Goal: Information Seeking & Learning: Learn about a topic

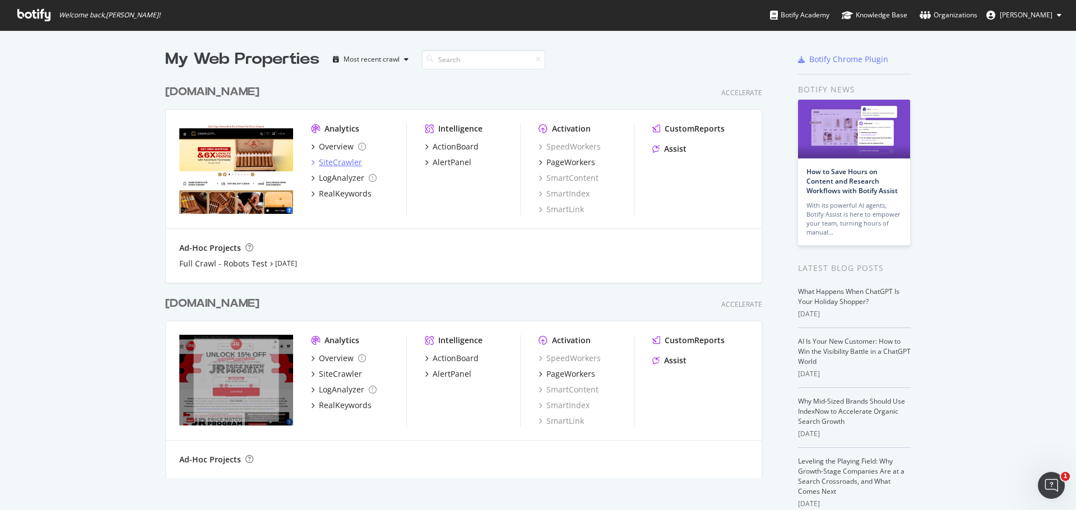
click at [336, 165] on div "SiteCrawler" at bounding box center [340, 162] width 43 height 11
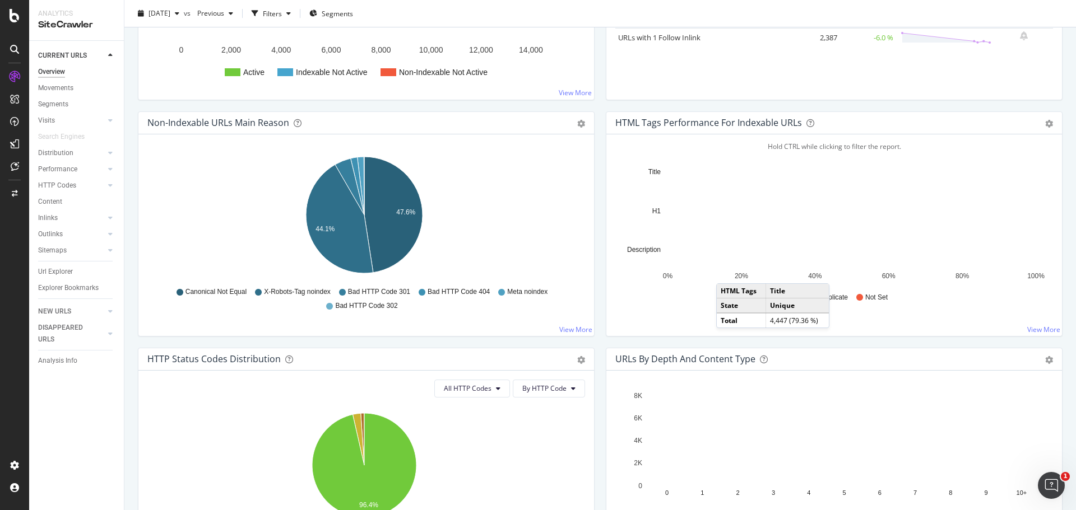
scroll to position [392, 0]
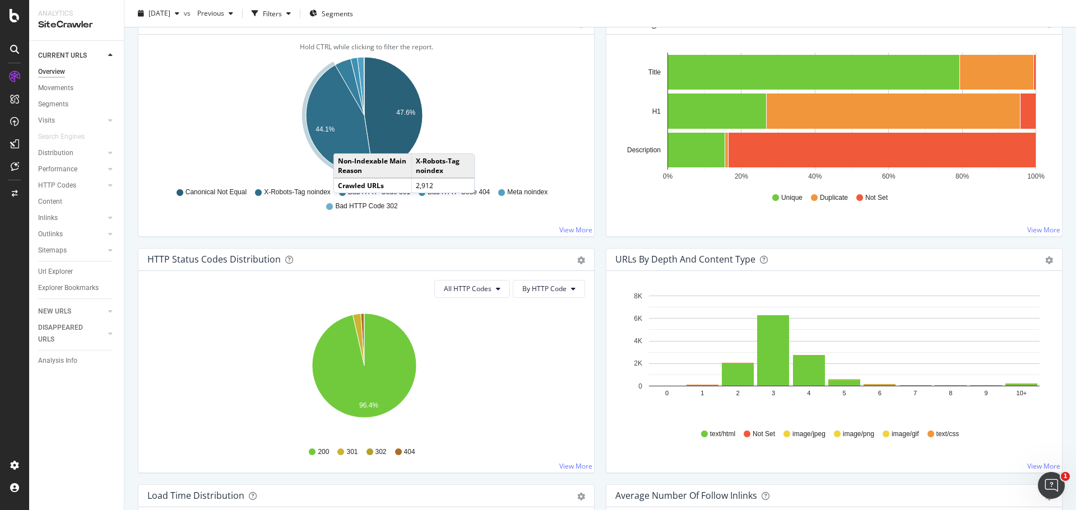
click at [345, 142] on icon "A chart." at bounding box center [339, 119] width 67 height 109
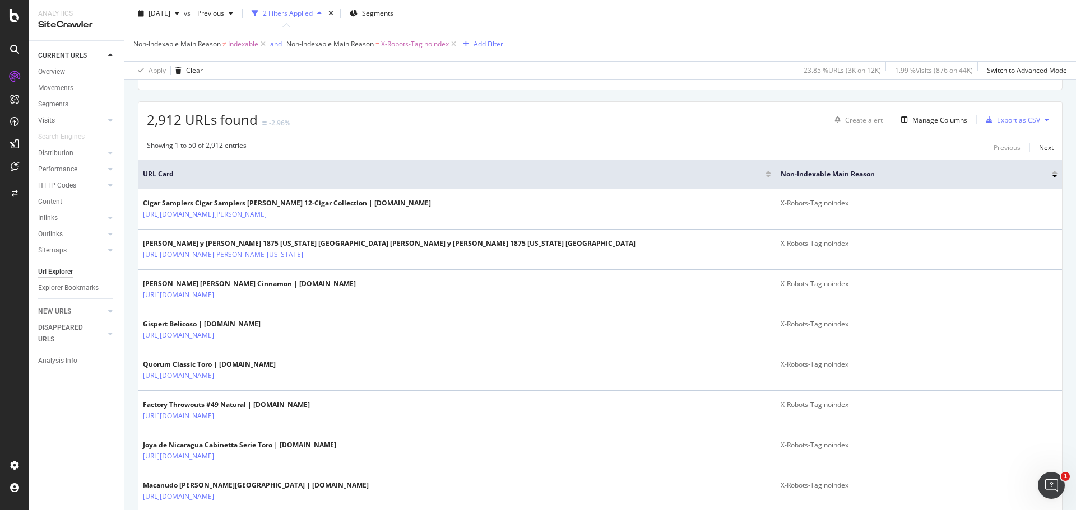
scroll to position [224, 0]
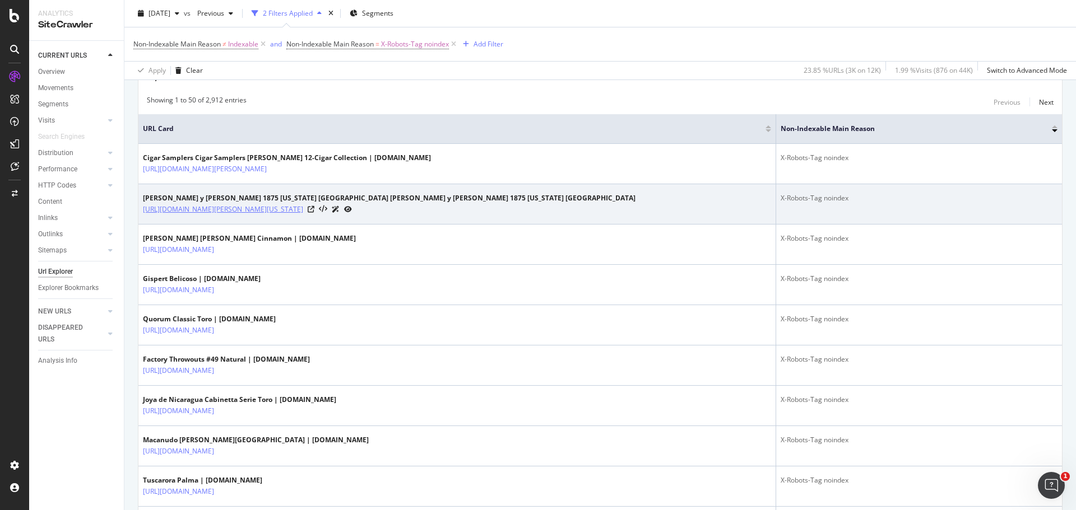
click at [303, 208] on link "[URL][DOMAIN_NAME][PERSON_NAME][US_STATE]" at bounding box center [223, 209] width 160 height 11
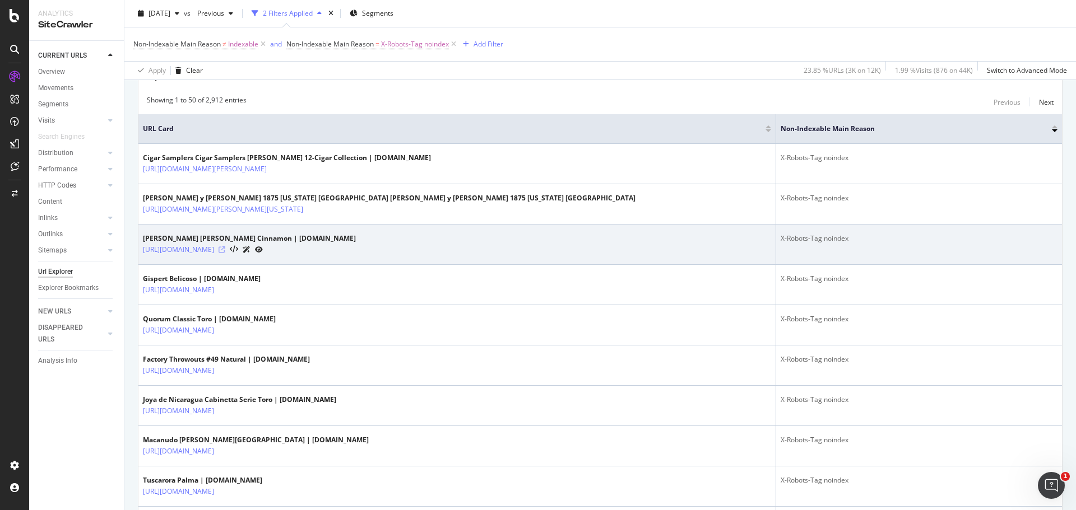
click at [225, 251] on icon at bounding box center [222, 250] width 7 height 7
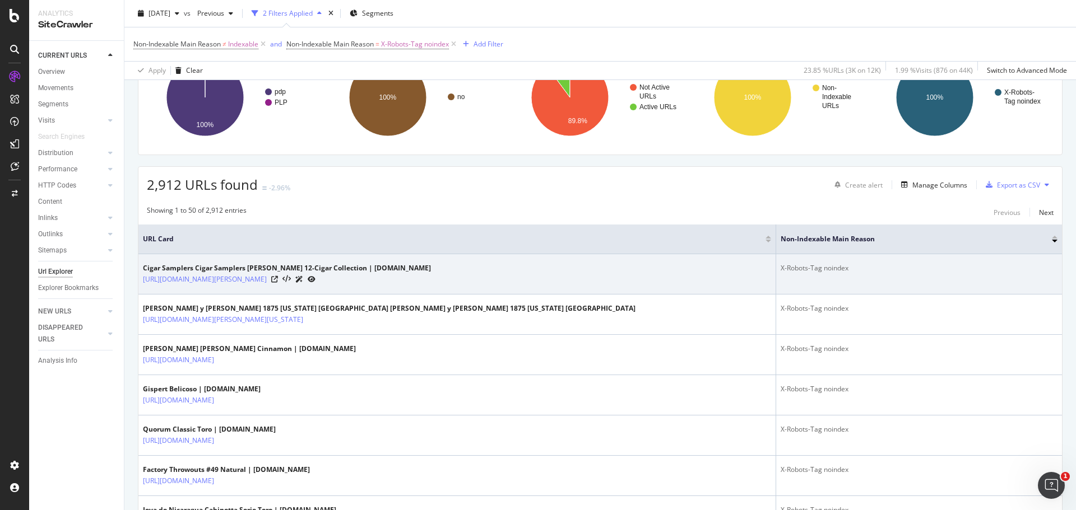
scroll to position [0, 0]
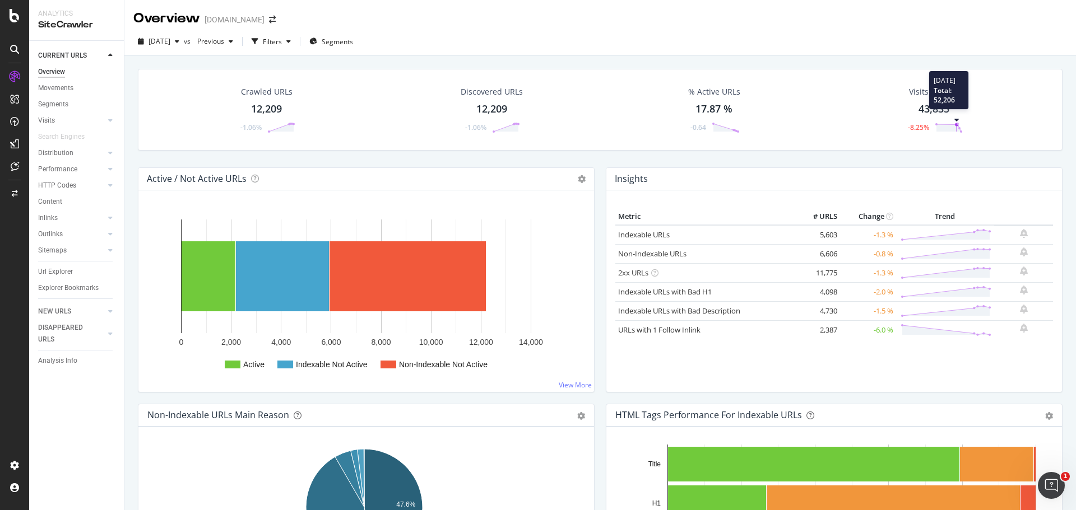
click at [939, 127] on polygon at bounding box center [948, 128] width 25 height 8
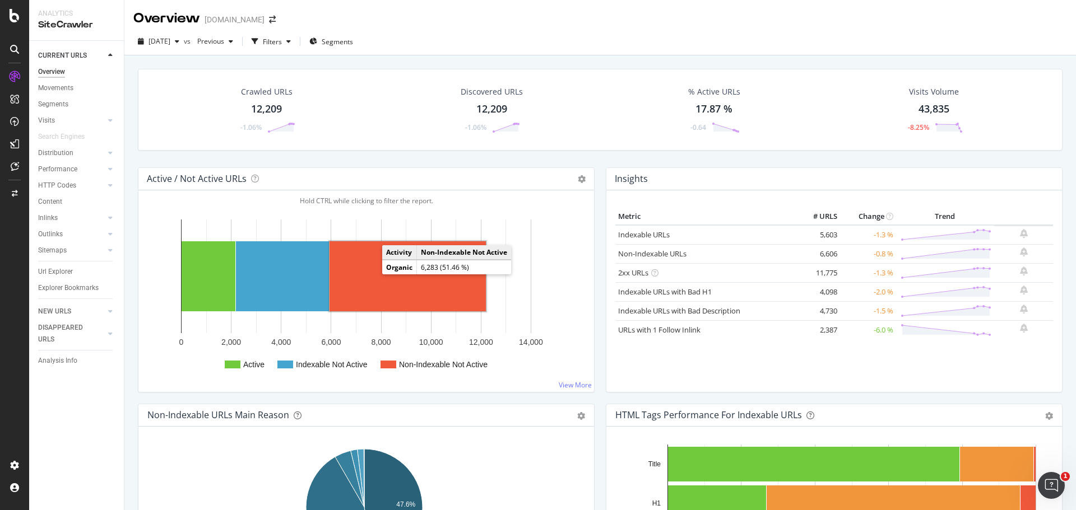
click at [378, 273] on rect "A chart." at bounding box center [407, 276] width 156 height 70
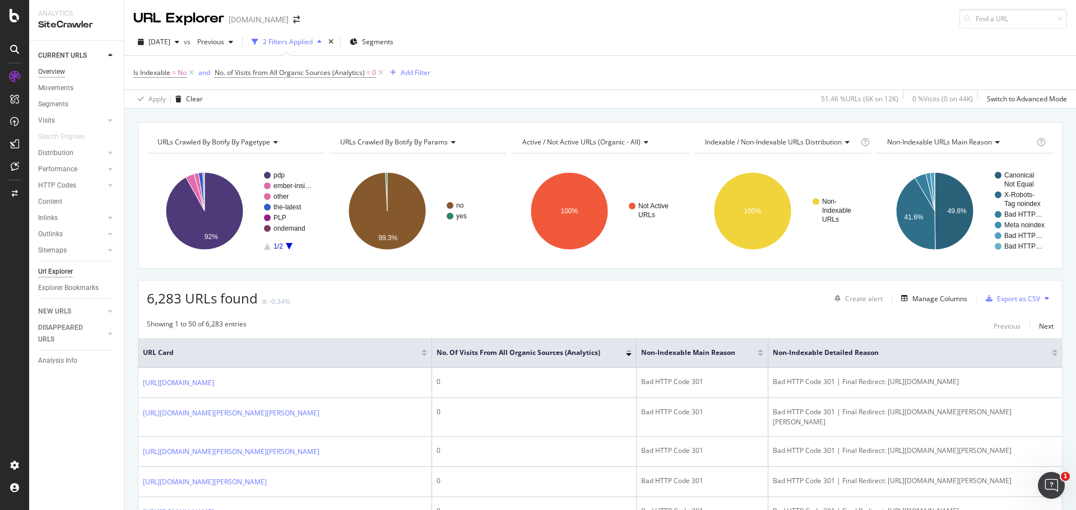
click at [53, 72] on div "Overview" at bounding box center [51, 72] width 27 height 12
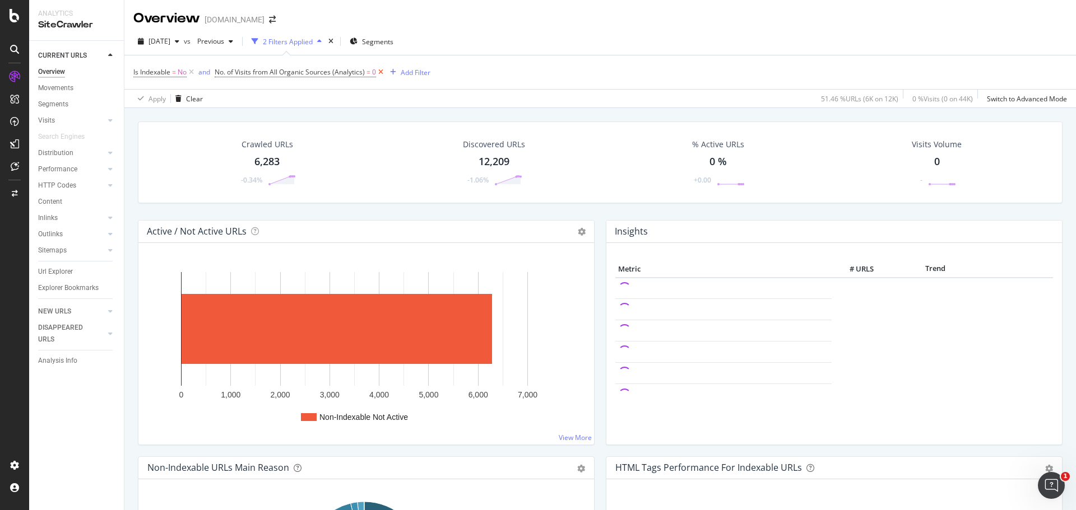
click at [381, 73] on icon at bounding box center [381, 72] width 10 height 11
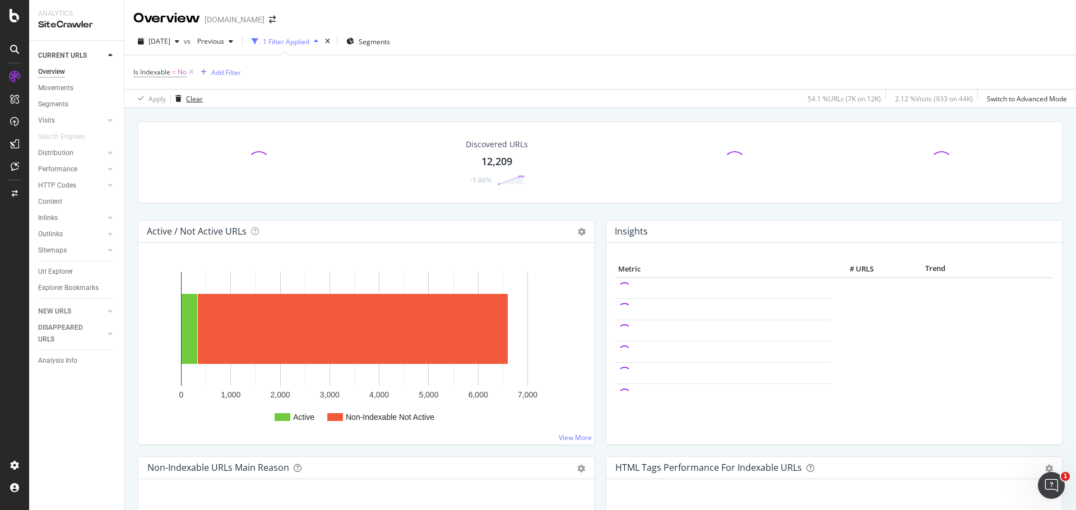
click at [194, 105] on div "Clear" at bounding box center [187, 98] width 32 height 17
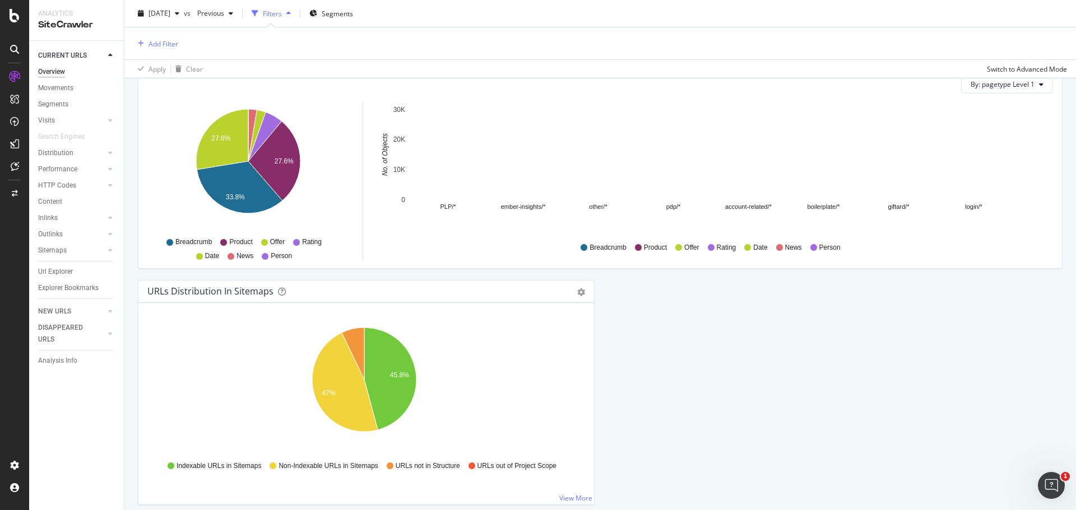
scroll to position [1166, 0]
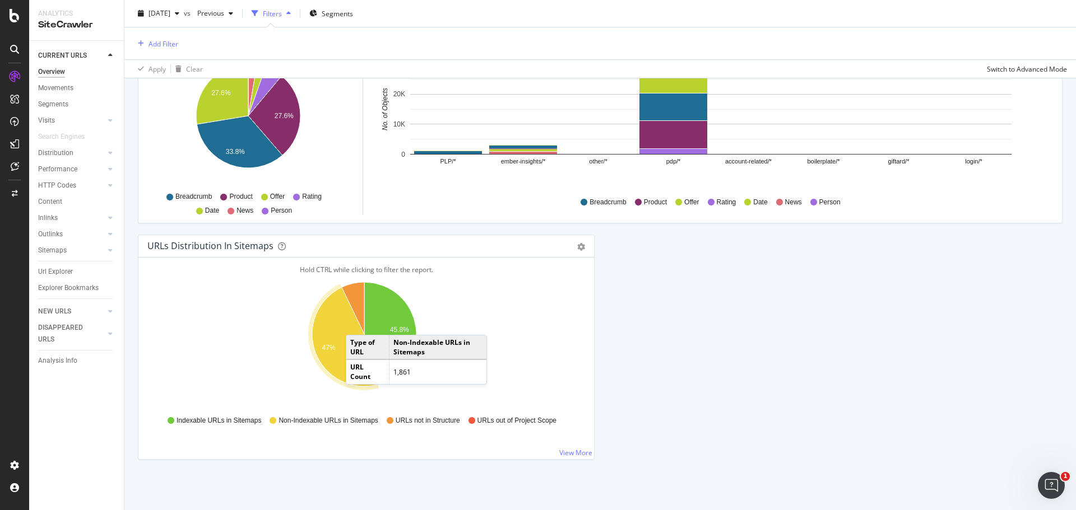
drag, startPoint x: 68, startPoint y: 152, endPoint x: 210, endPoint y: 207, distance: 152.3
click at [68, 152] on div "Distribution" at bounding box center [55, 153] width 35 height 12
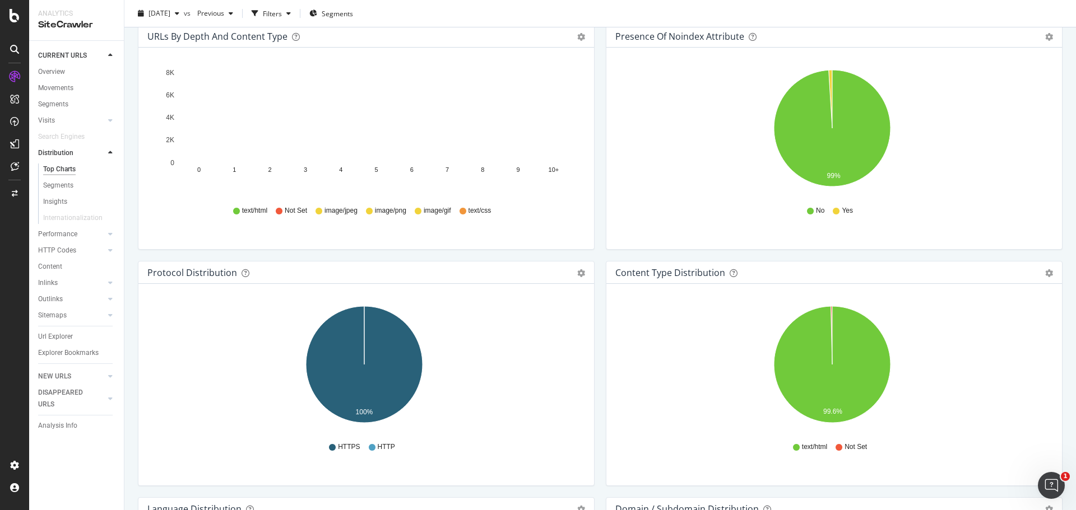
scroll to position [835, 0]
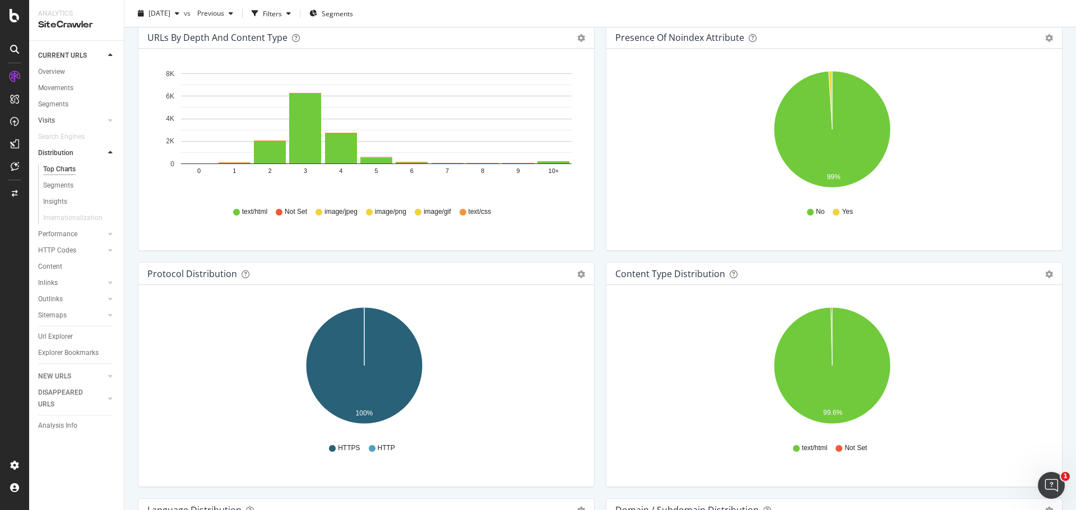
click at [57, 126] on link "Visits" at bounding box center [71, 121] width 67 height 12
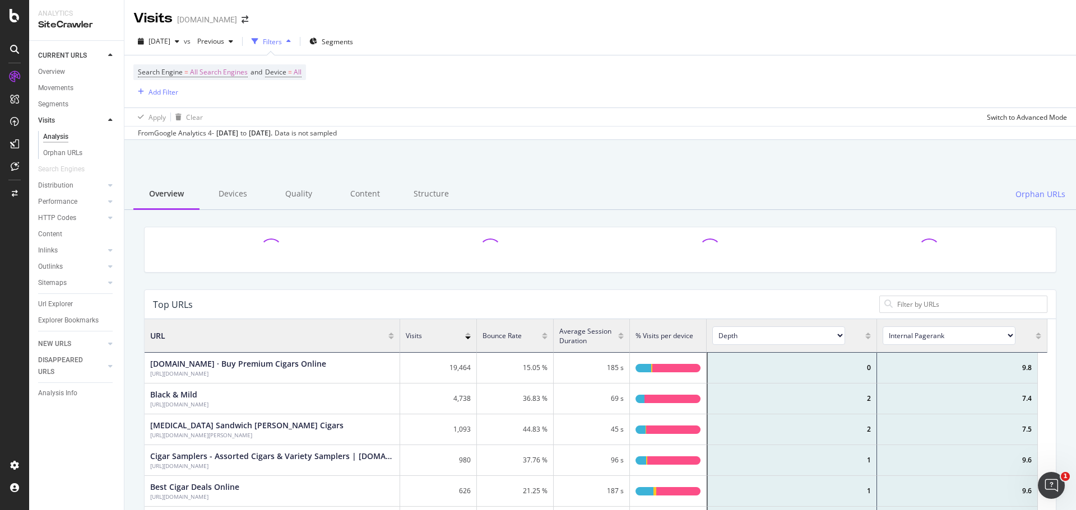
scroll to position [328, 894]
